Goal: Task Accomplishment & Management: Use online tool/utility

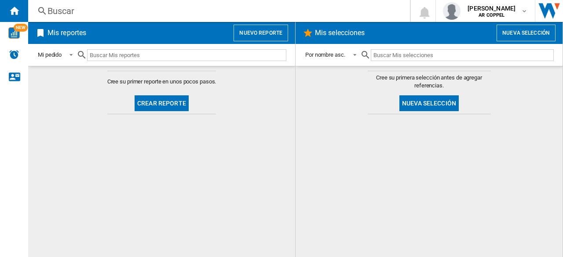
click at [147, 102] on button "Crear reporte" at bounding box center [161, 103] width 54 height 16
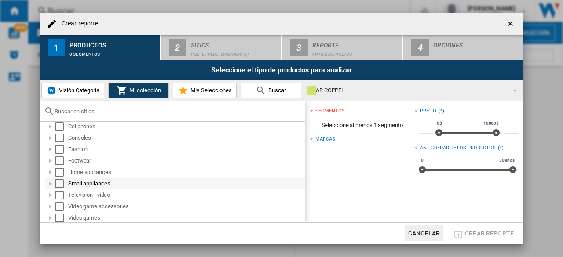
scroll to position [6, 0]
click at [52, 182] on div at bounding box center [50, 182] width 9 height 9
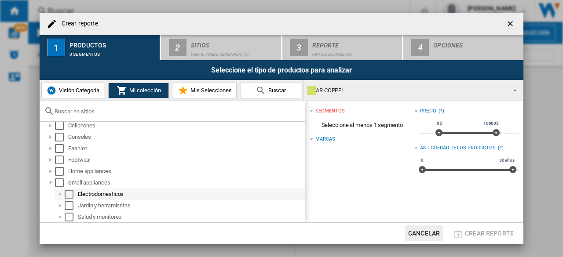
click at [59, 192] on div at bounding box center [60, 194] width 9 height 9
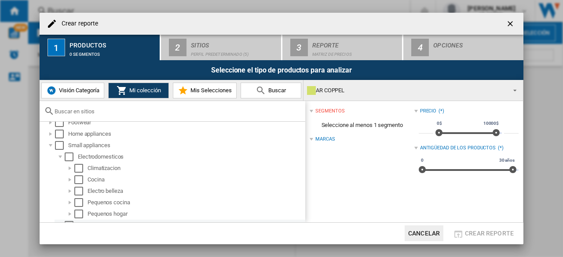
scroll to position [94, 0]
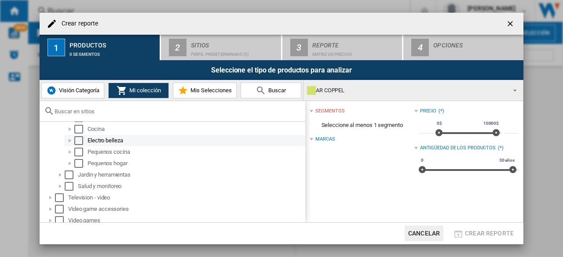
click at [79, 141] on div "Select" at bounding box center [78, 140] width 9 height 9
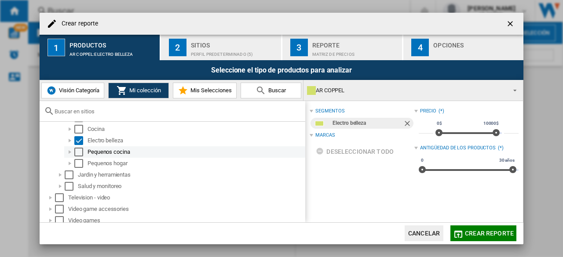
click at [79, 156] on div "Pequenos cocina" at bounding box center [184, 151] width 241 height 11
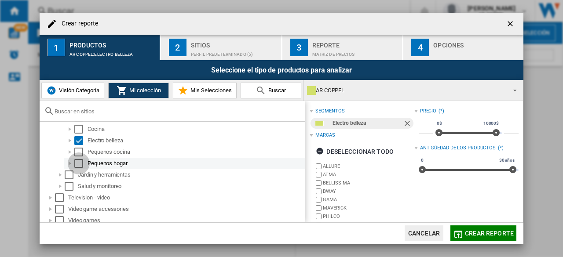
click at [78, 160] on div "Select" at bounding box center [78, 163] width 9 height 9
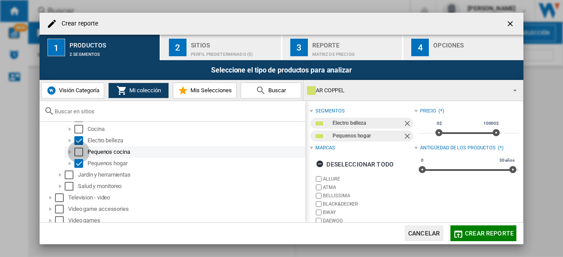
click at [78, 151] on div "Select" at bounding box center [78, 152] width 9 height 9
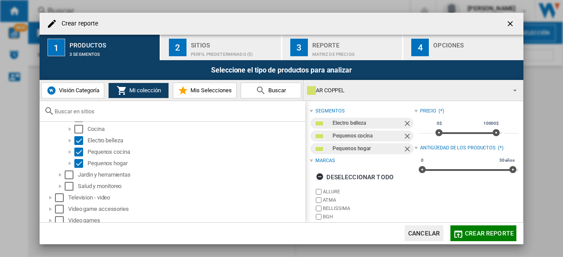
drag, startPoint x: 469, startPoint y: 230, endPoint x: 179, endPoint y: 46, distance: 343.9
click at [179, 46] on md-dialog-content "Crear reporte 1 Productos 3 segmentos 2 Sitios Perfil predeterminado (5) 3 Repo…" at bounding box center [281, 129] width 483 height 232
click at [181, 46] on div "2" at bounding box center [178, 48] width 18 height 18
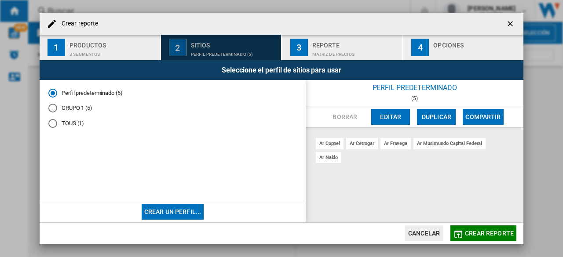
click at [273, 47] on div "Perfil predeterminado (5)" at bounding box center [234, 51] width 87 height 9
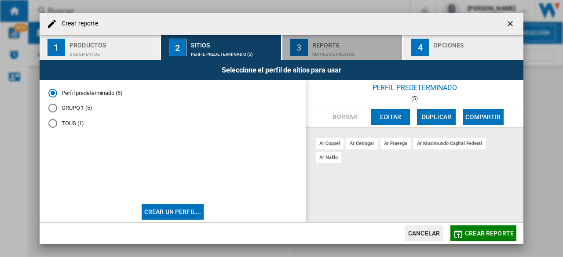
click at [296, 40] on div "3" at bounding box center [299, 48] width 18 height 18
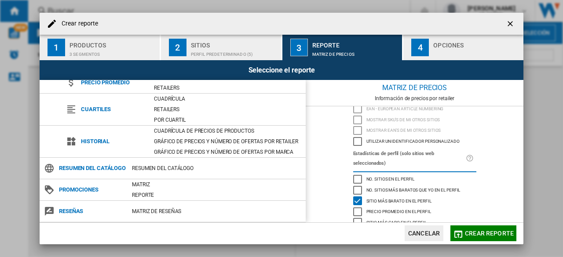
scroll to position [44, 0]
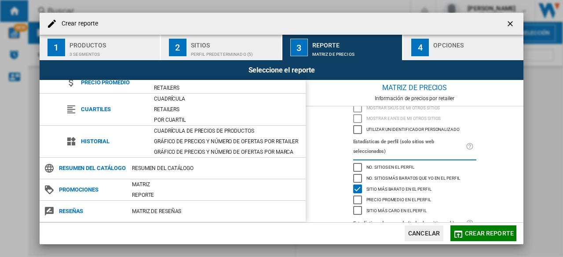
click at [430, 37] on button "4 Opciones" at bounding box center [463, 47] width 120 height 25
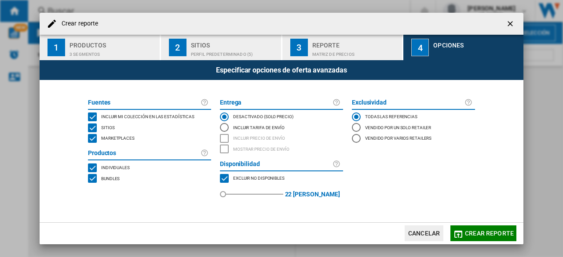
click at [119, 142] on div "Marketplaces" at bounding box center [117, 138] width 36 height 9
click at [483, 234] on span "Crear reporte" at bounding box center [489, 233] width 49 height 7
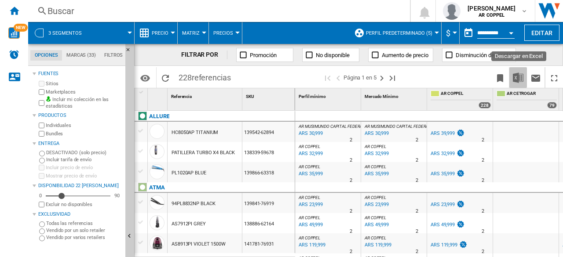
click at [519, 80] on img "Descargar en Excel" at bounding box center [517, 78] width 11 height 11
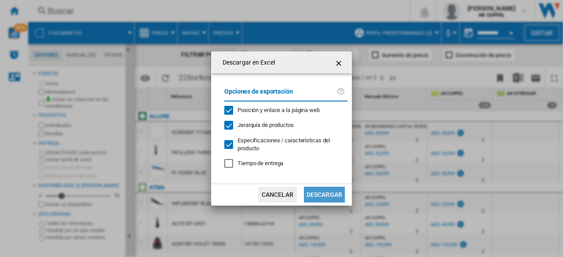
click at [319, 195] on button "Descargar" at bounding box center [324, 195] width 41 height 16
